Goal: Task Accomplishment & Management: Manage account settings

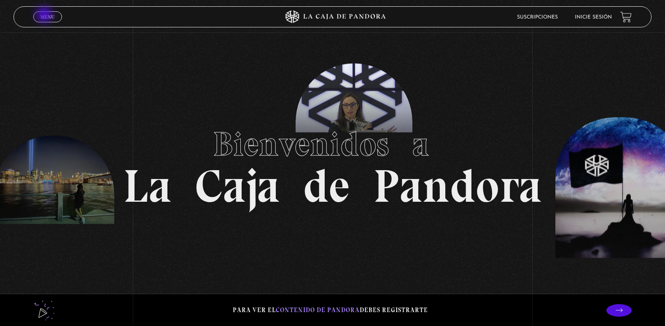
click at [45, 16] on span "Menu" at bounding box center [47, 16] width 14 height 5
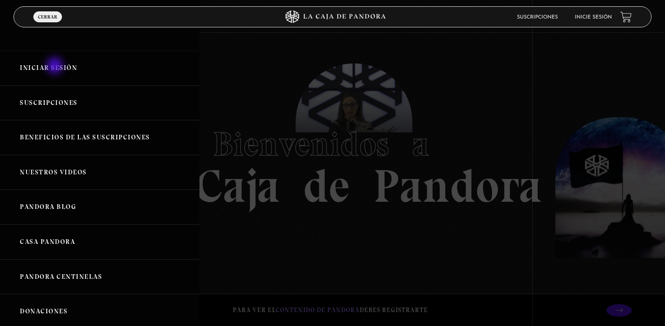
click at [56, 67] on link "Iniciar Sesión" at bounding box center [99, 68] width 199 height 35
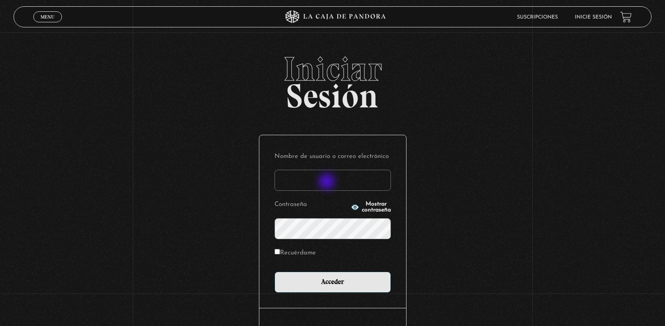
click at [328, 183] on input "Nombre de usuario o correo electrónico" at bounding box center [333, 180] width 116 height 21
type input "[EMAIL_ADDRESS][DOMAIN_NAME]"
click at [275, 272] on input "Acceder" at bounding box center [333, 282] width 116 height 21
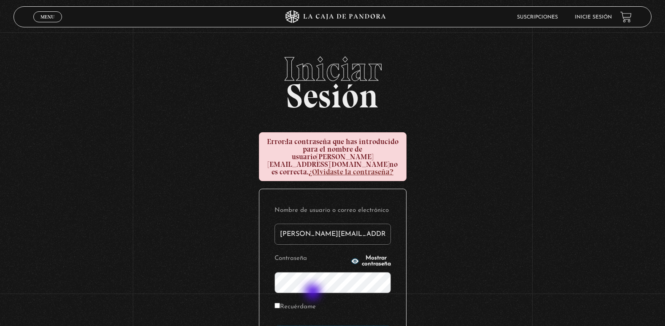
click at [314, 293] on form "Nombre de usuario o correo electrónico adriana.castillo071083@gmail.com Contras…" at bounding box center [333, 276] width 116 height 143
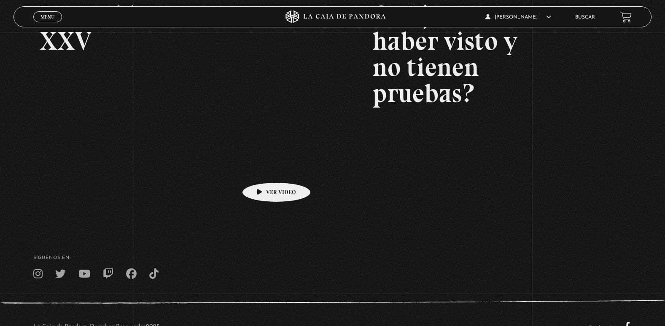
scroll to position [158, 0]
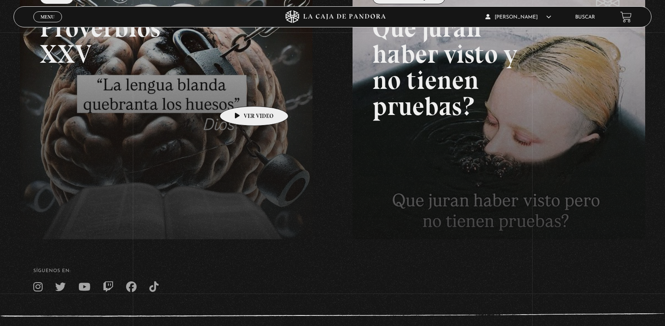
click at [241, 94] on link at bounding box center [352, 141] width 665 height 326
